Goal: Information Seeking & Learning: Learn about a topic

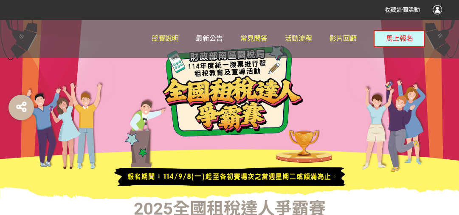
click at [212, 39] on span "最新公告" at bounding box center [209, 38] width 27 height 8
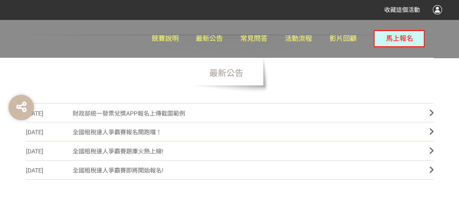
scroll to position [204, 0]
click at [155, 115] on span "財政部統一發票兌獎APP報名上傳截圖範例" at bounding box center [245, 112] width 344 height 19
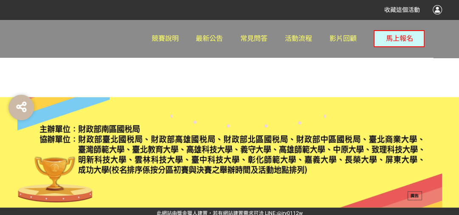
scroll to position [1234, 0]
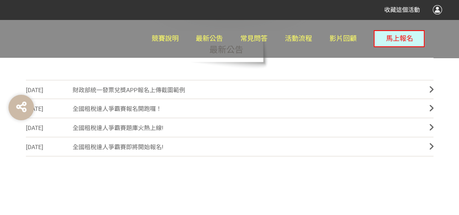
scroll to position [204, 0]
